Goal: Information Seeking & Learning: Find specific fact

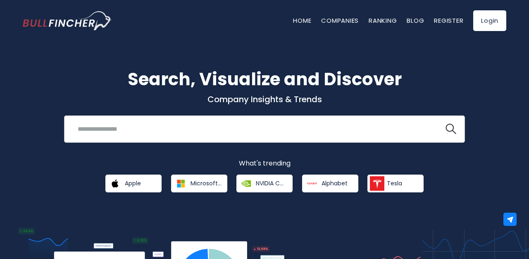
click at [204, 133] on input "search" at bounding box center [254, 128] width 363 height 15
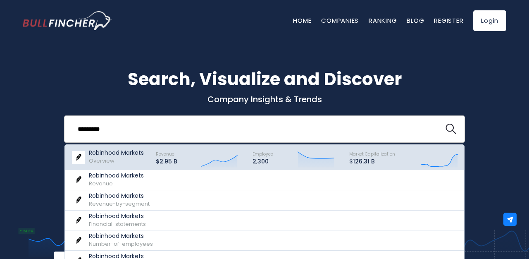
type input "*********"
click at [110, 164] on div "Robinhood Markets Overview" at bounding box center [116, 157] width 55 height 16
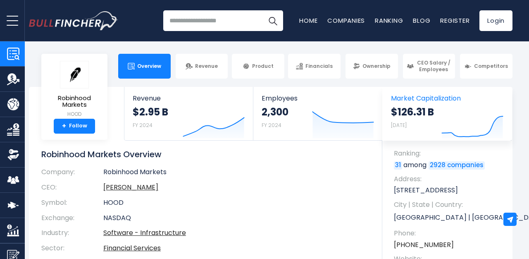
click at [422, 100] on span "Market Capitalization" at bounding box center [447, 98] width 112 height 8
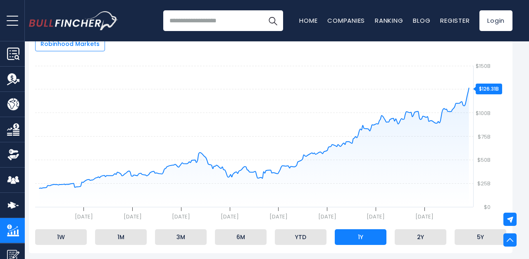
scroll to position [161, 0]
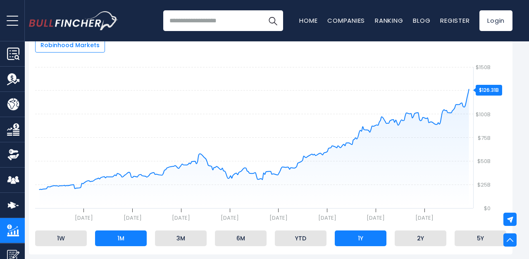
click at [121, 242] on li "1M" at bounding box center [121, 238] width 52 height 16
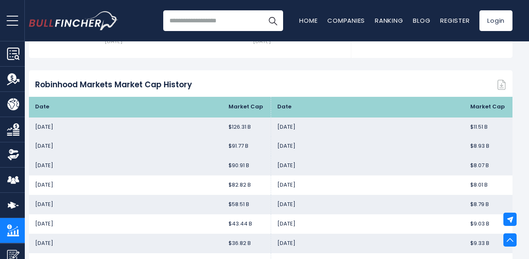
scroll to position [568, 0]
